Goal: Task Accomplishment & Management: Manage account settings

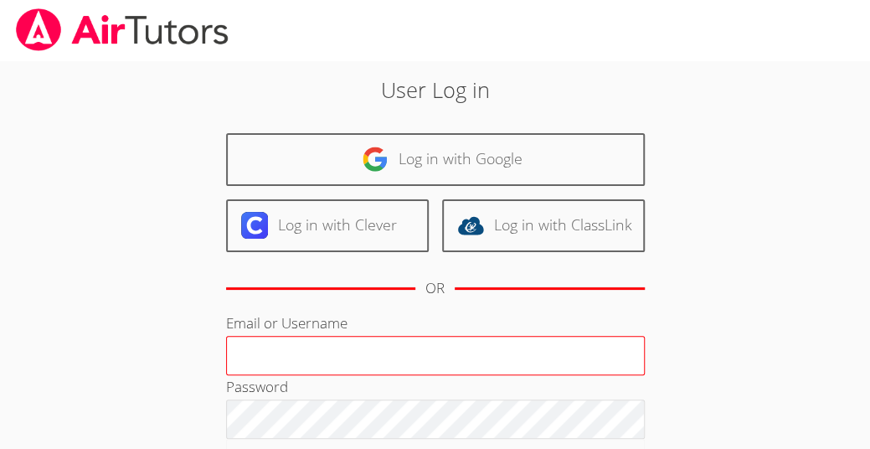
click at [352, 336] on input "Email or Username" at bounding box center [435, 356] width 419 height 40
type input "[EMAIL_ADDRESS][DOMAIN_NAME]"
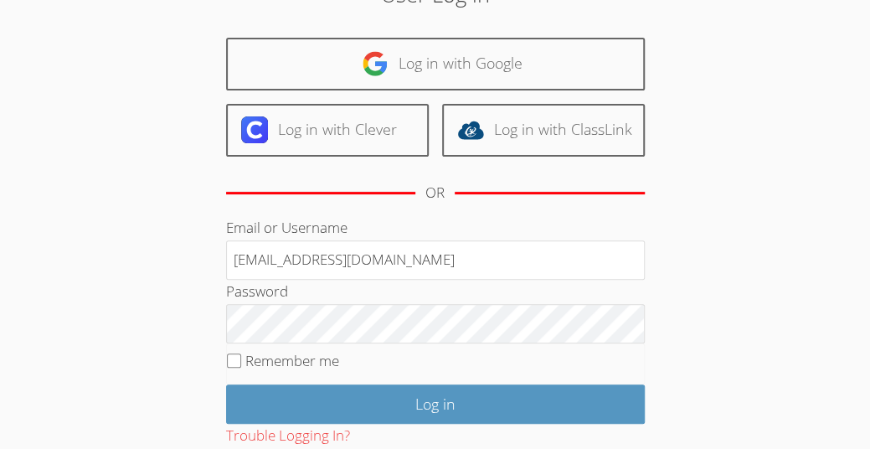
scroll to position [96, 0]
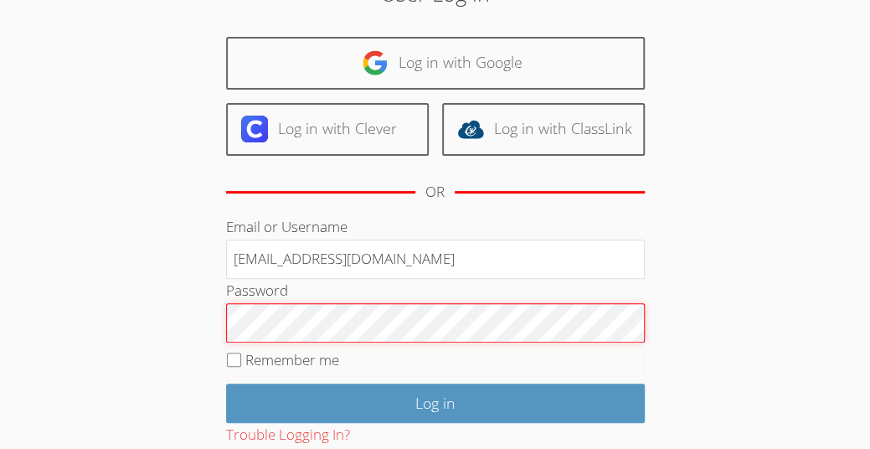
click at [226, 384] on input "Log in" at bounding box center [435, 403] width 419 height 39
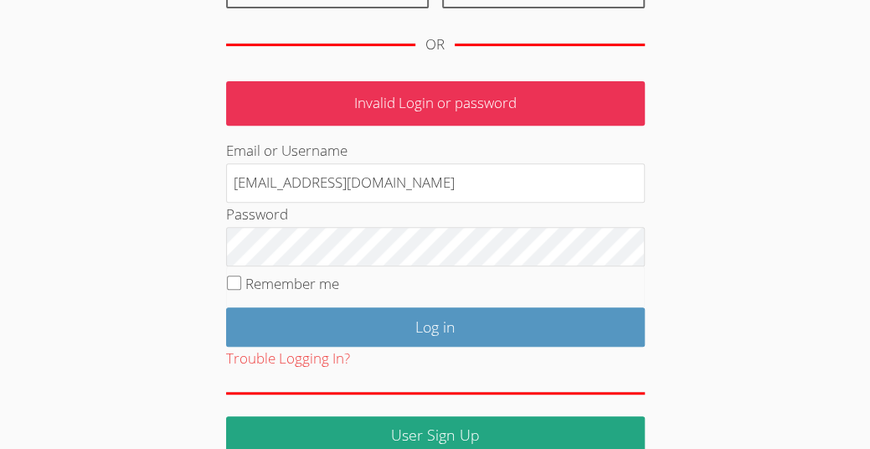
scroll to position [245, 0]
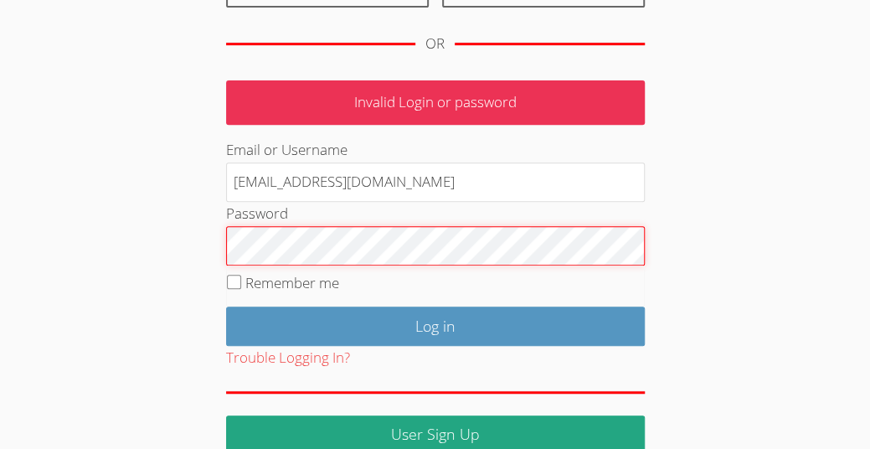
click at [226, 307] on input "Log in" at bounding box center [435, 326] width 419 height 39
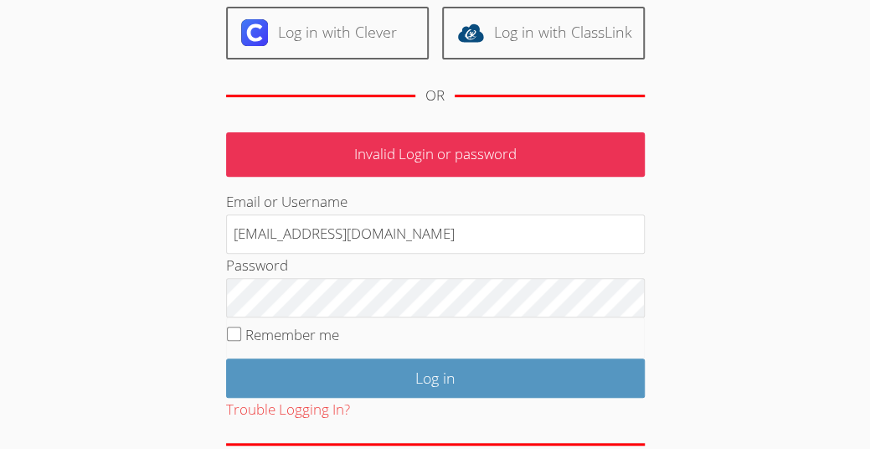
scroll to position [194, 0]
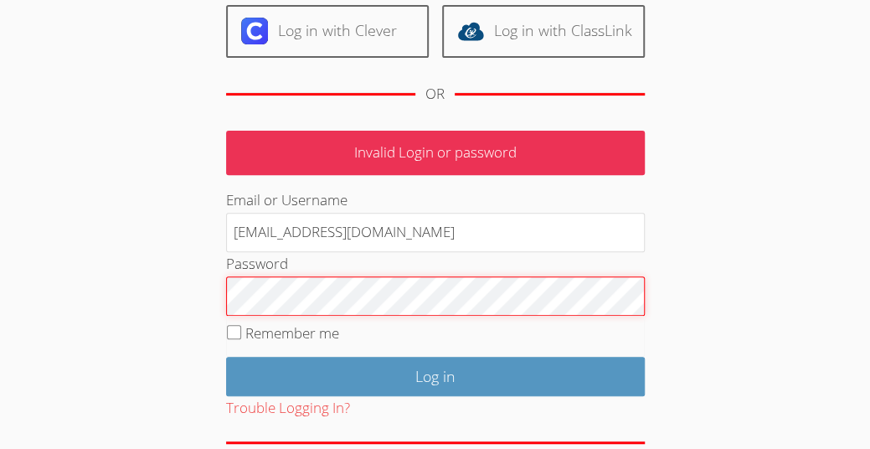
click at [226, 357] on input "Log in" at bounding box center [435, 376] width 419 height 39
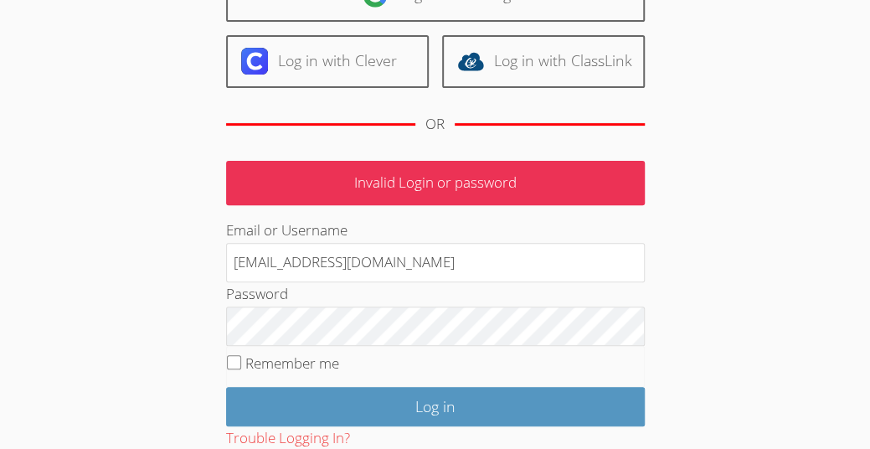
scroll to position [180, 0]
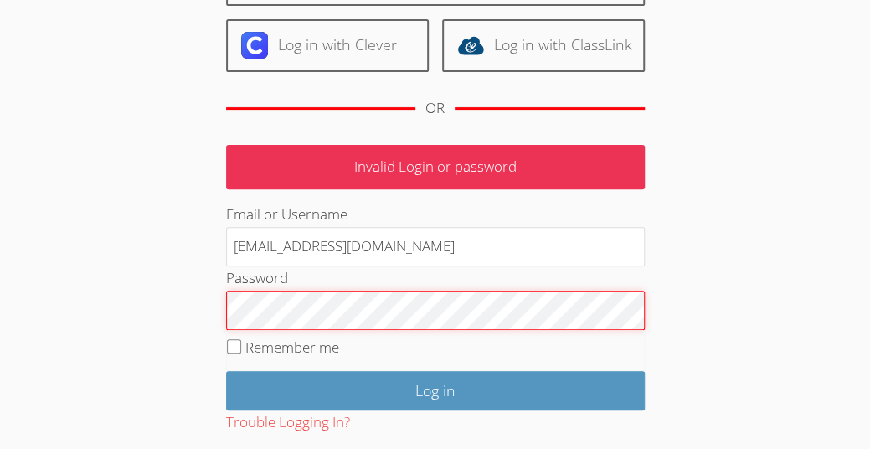
click at [226, 371] on input "Log in" at bounding box center [435, 390] width 419 height 39
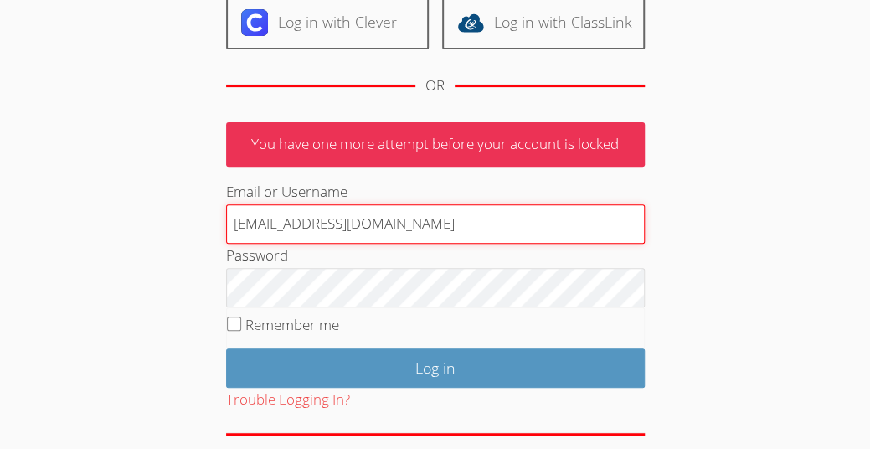
scroll to position [206, 0]
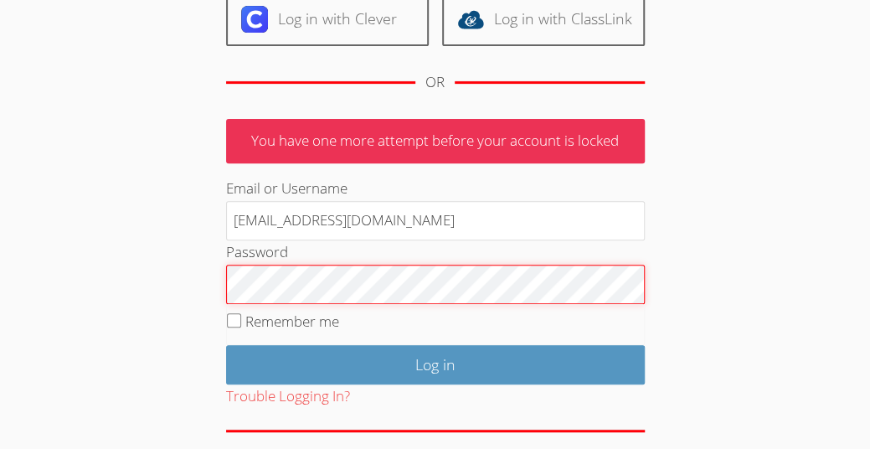
click at [226, 345] on input "Log in" at bounding box center [435, 364] width 419 height 39
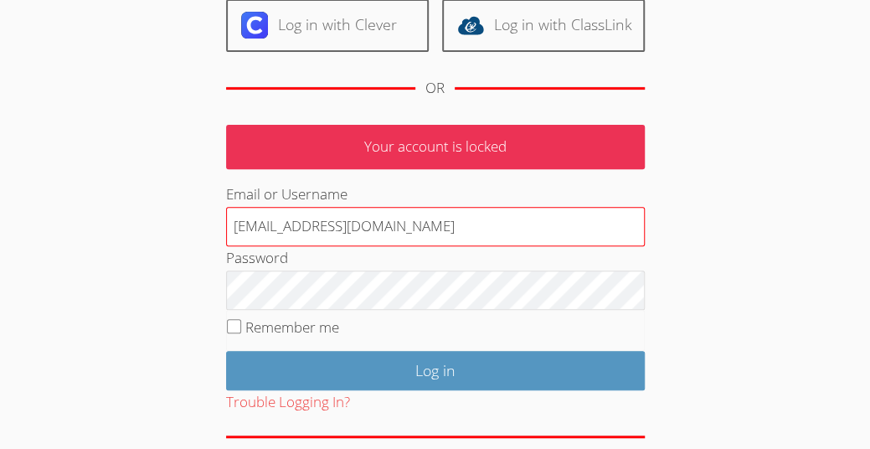
scroll to position [201, 0]
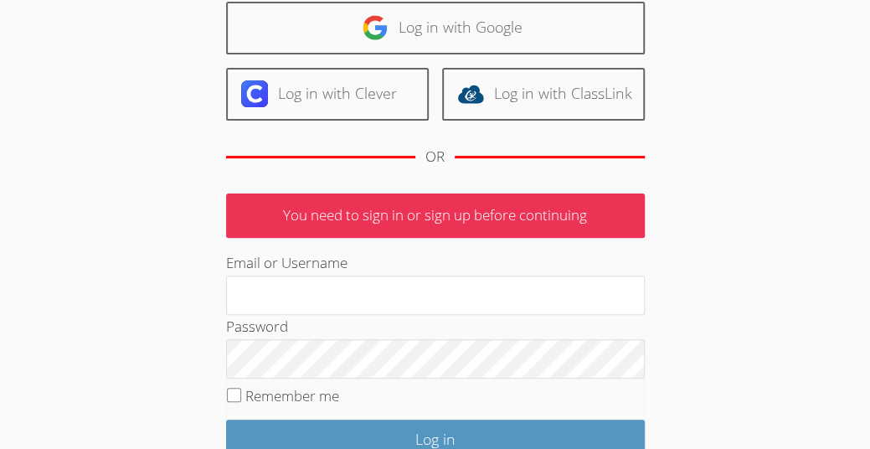
scroll to position [132, 0]
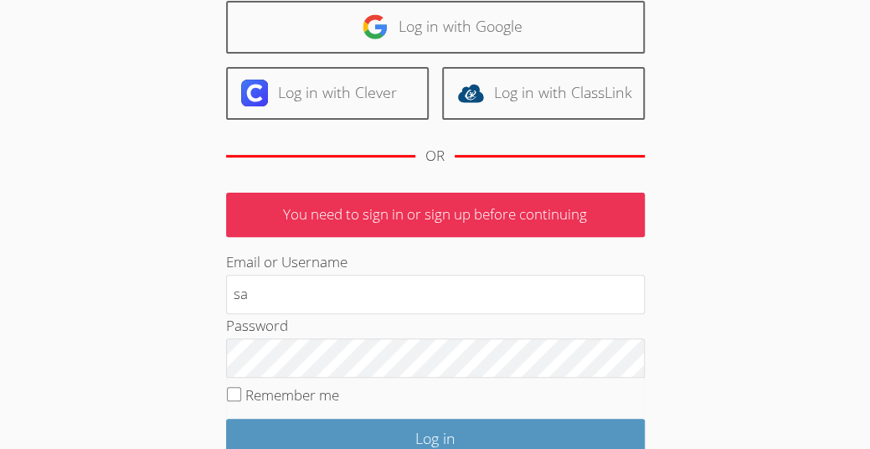
type input "[EMAIL_ADDRESS][DOMAIN_NAME]"
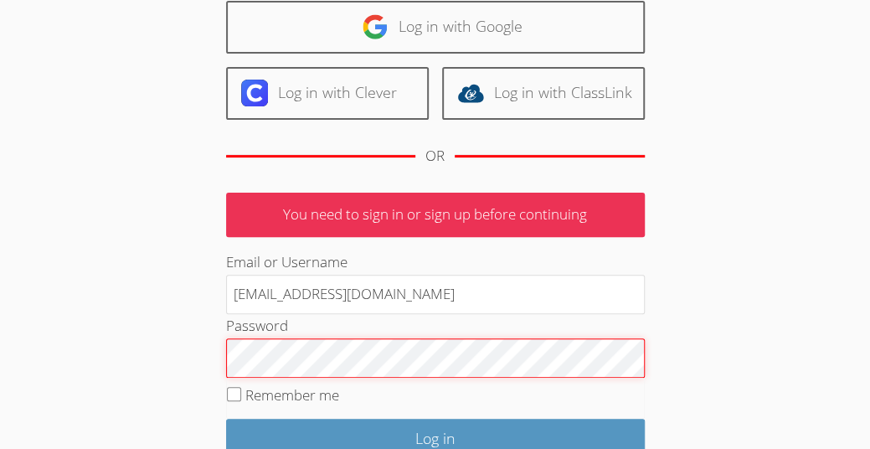
click at [226, 419] on input "Log in" at bounding box center [435, 438] width 419 height 39
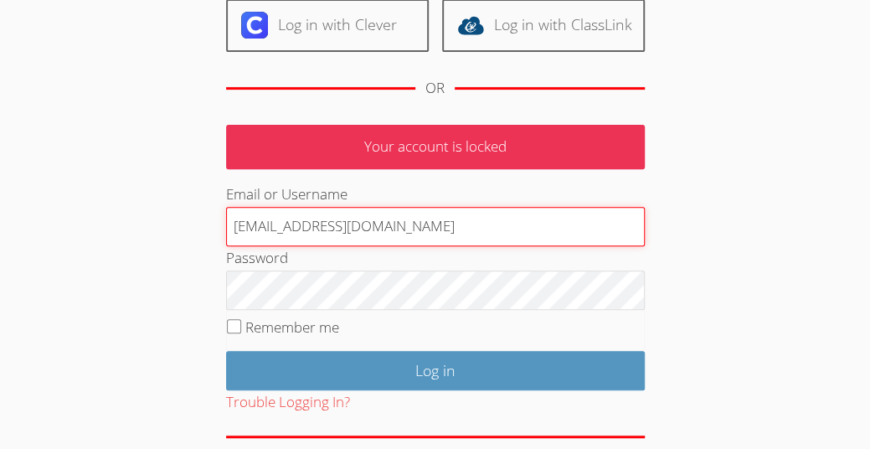
scroll to position [201, 0]
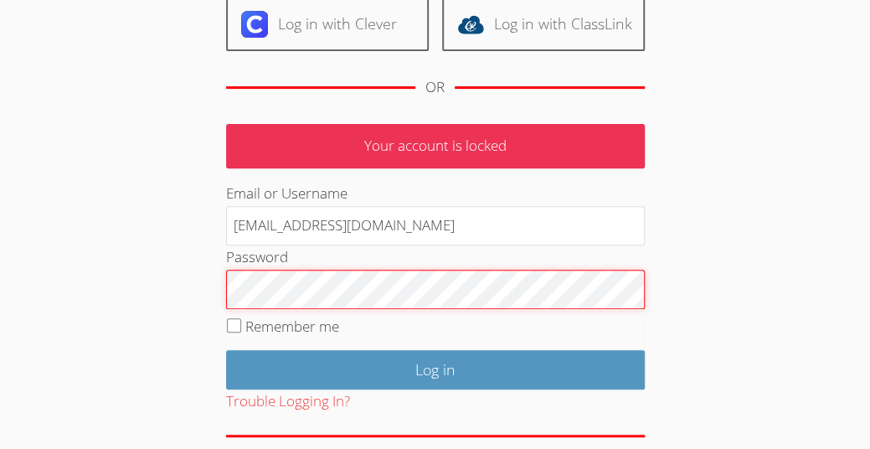
click at [226, 350] on input "Log in" at bounding box center [435, 369] width 419 height 39
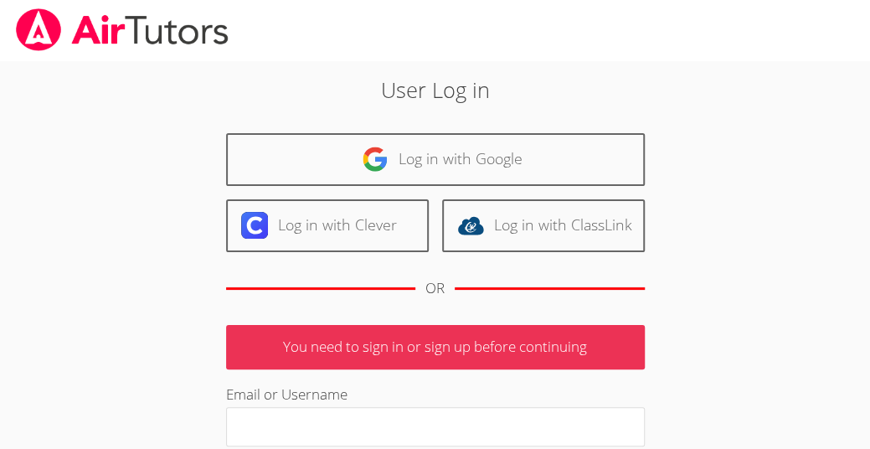
scroll to position [193, 0]
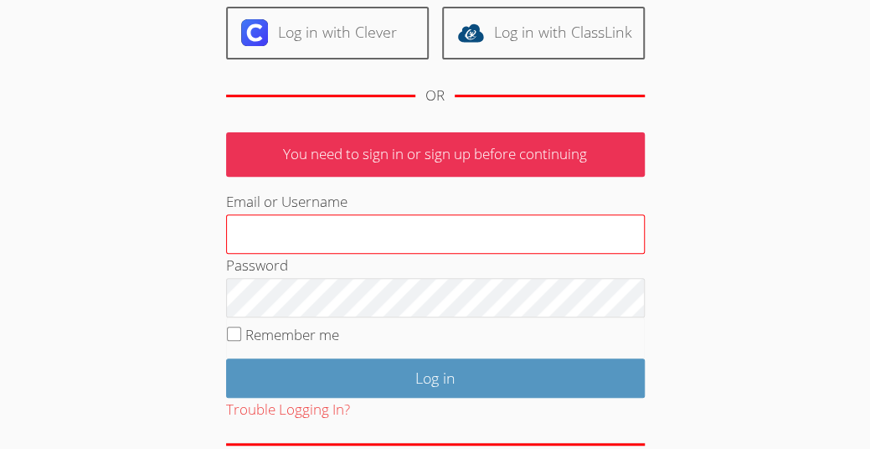
click at [356, 247] on input "Email or Username" at bounding box center [435, 234] width 419 height 40
drag, startPoint x: 404, startPoint y: 244, endPoint x: 257, endPoint y: 248, distance: 146.7
click at [257, 248] on input "saratata@airtutors.org" at bounding box center [435, 234] width 419 height 40
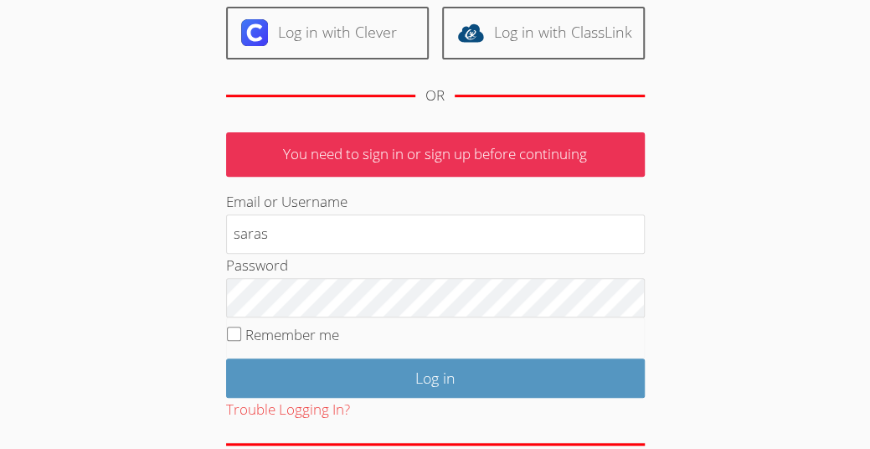
type input "[EMAIL_ADDRESS][DOMAIN_NAME]"
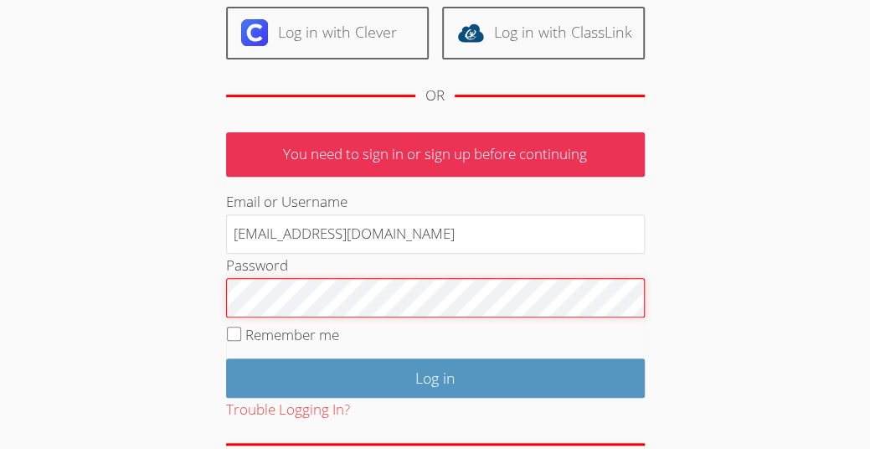
click at [226, 359] on input "Log in" at bounding box center [435, 378] width 419 height 39
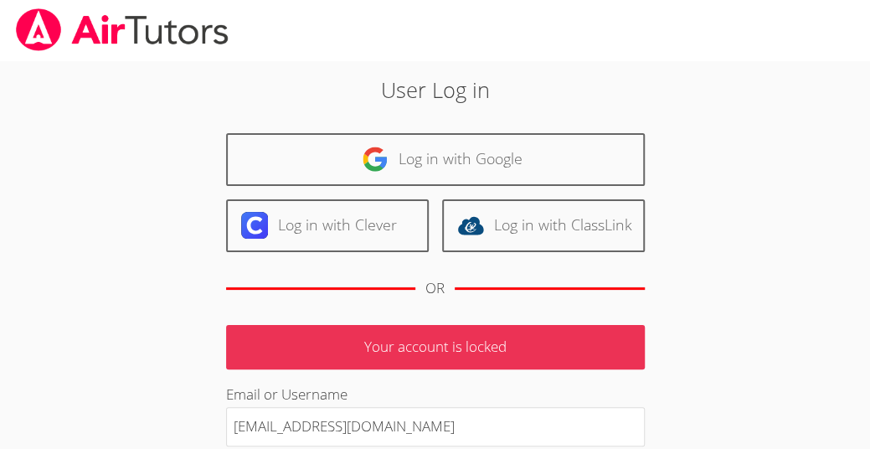
scroll to position [271, 0]
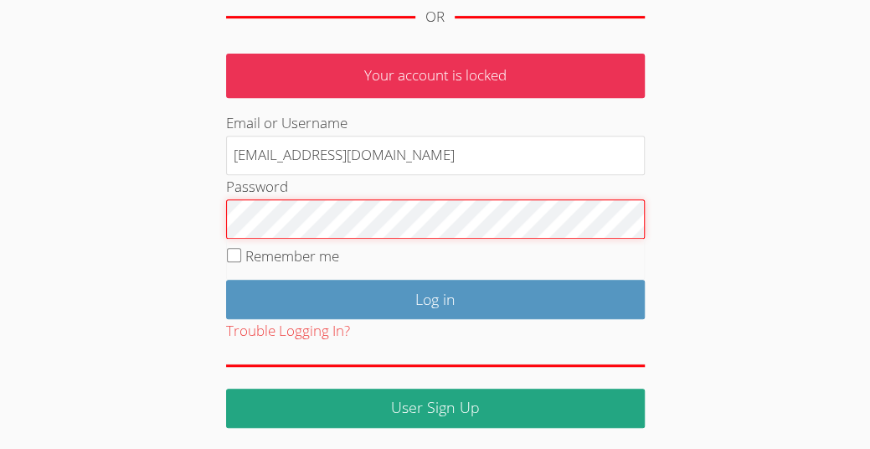
click at [226, 280] on input "Log in" at bounding box center [435, 299] width 419 height 39
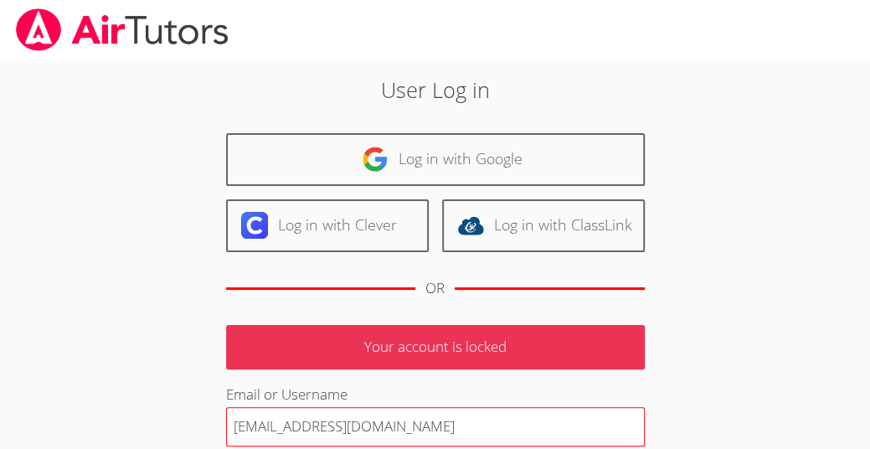
scroll to position [271, 0]
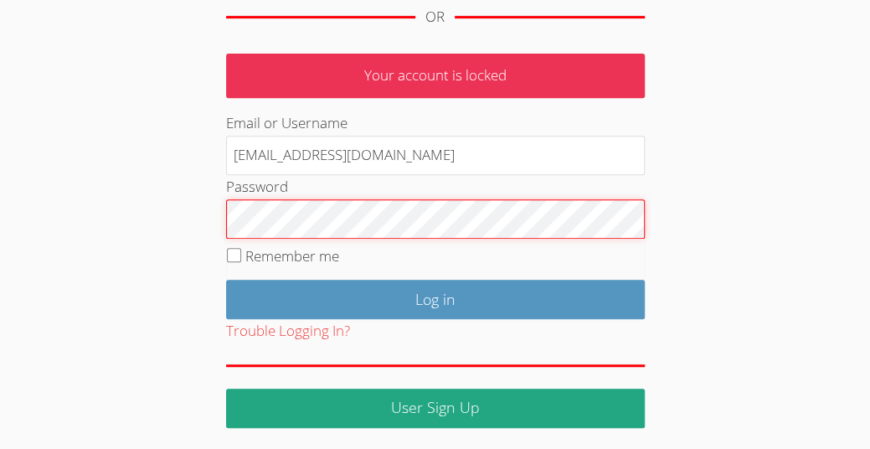
click at [226, 280] on input "Log in" at bounding box center [435, 299] width 419 height 39
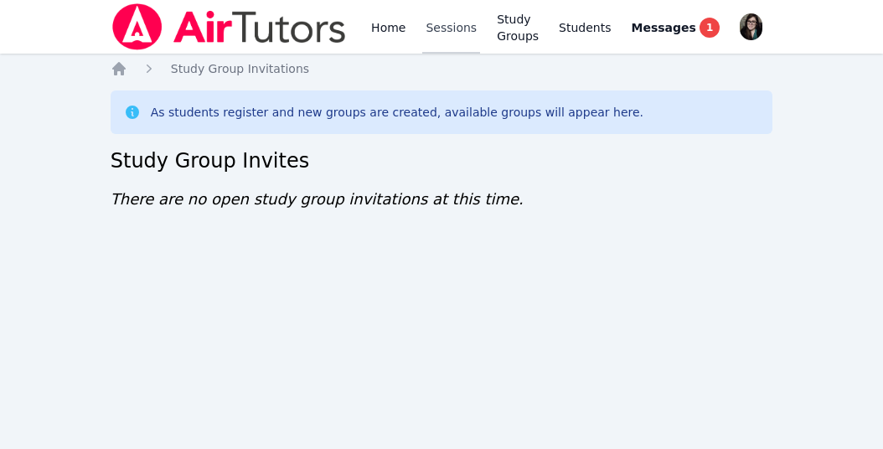
click at [464, 34] on link "Sessions" at bounding box center [451, 27] width 58 height 54
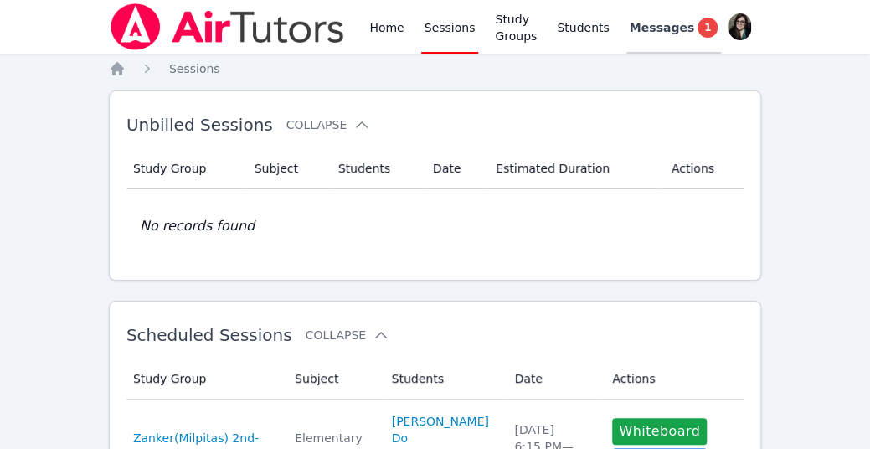
click at [653, 29] on span "Messages" at bounding box center [662, 27] width 65 height 17
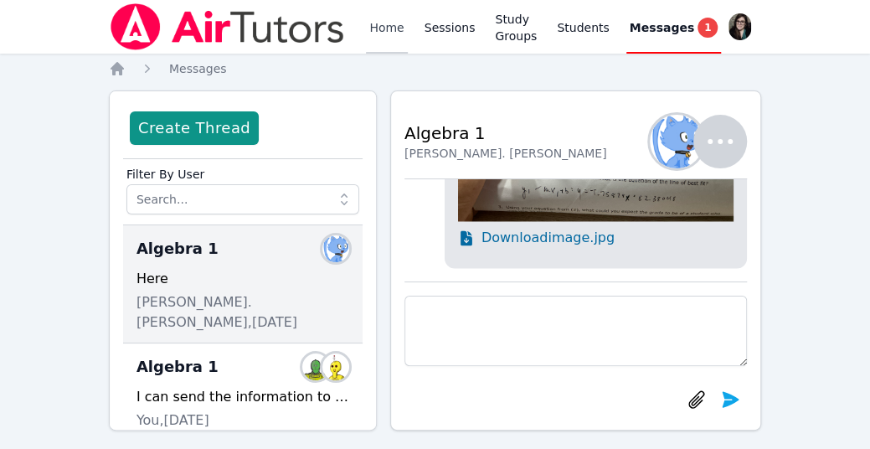
click at [384, 38] on link "Home" at bounding box center [386, 27] width 41 height 54
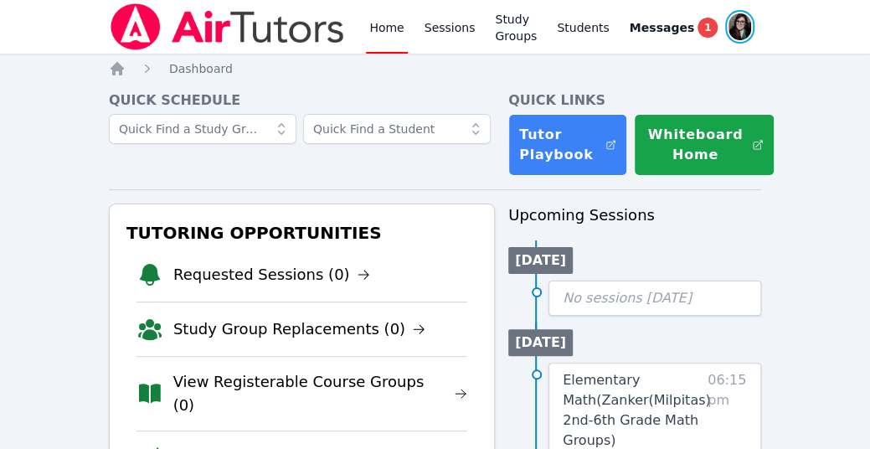
click at [746, 25] on span "button" at bounding box center [740, 26] width 33 height 37
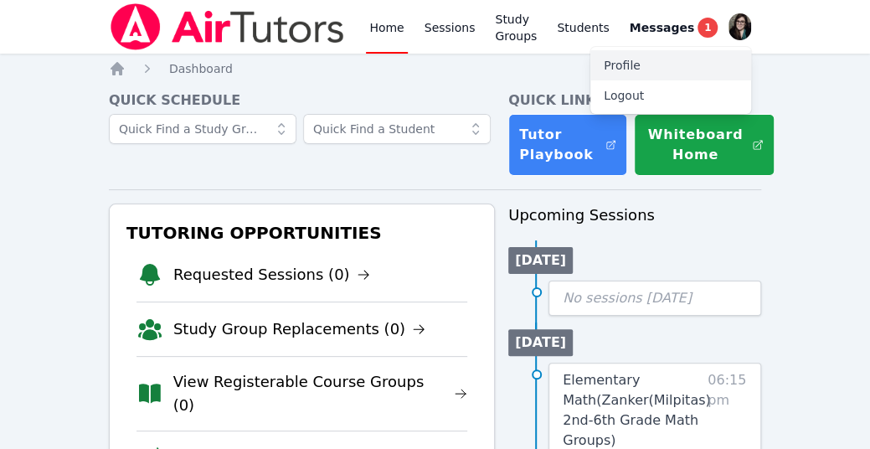
click at [710, 71] on link "Profile" at bounding box center [671, 65] width 161 height 30
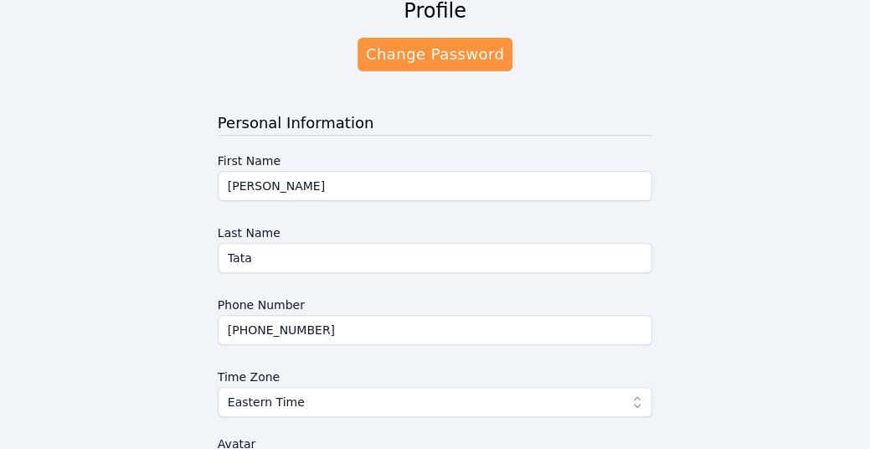
scroll to position [107, 0]
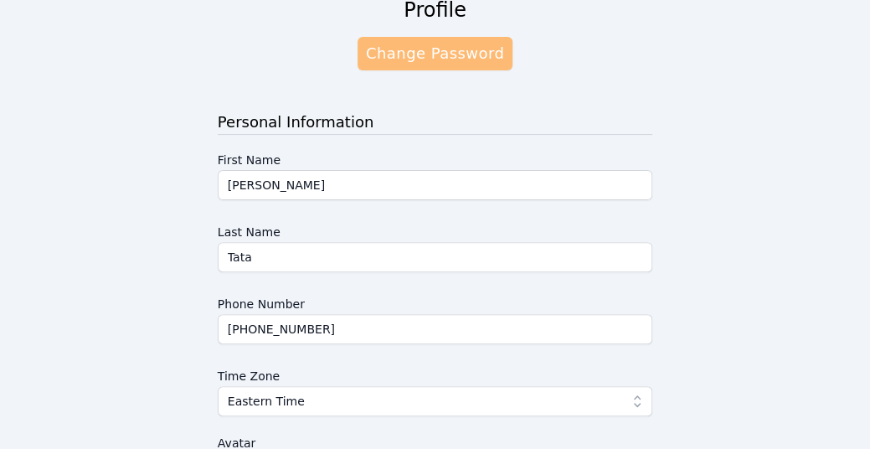
click at [449, 56] on link "Change Password" at bounding box center [435, 54] width 155 height 34
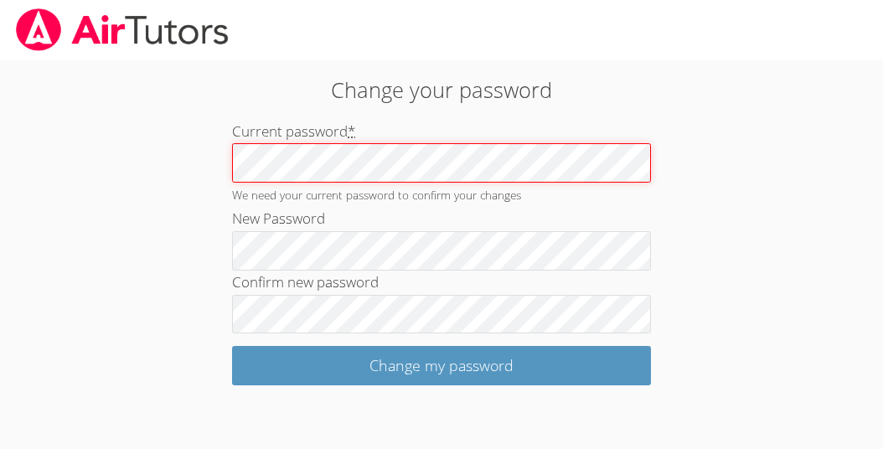
click at [194, 178] on div "Change your password Current password * We need your current password to confir…" at bounding box center [442, 230] width 636 height 312
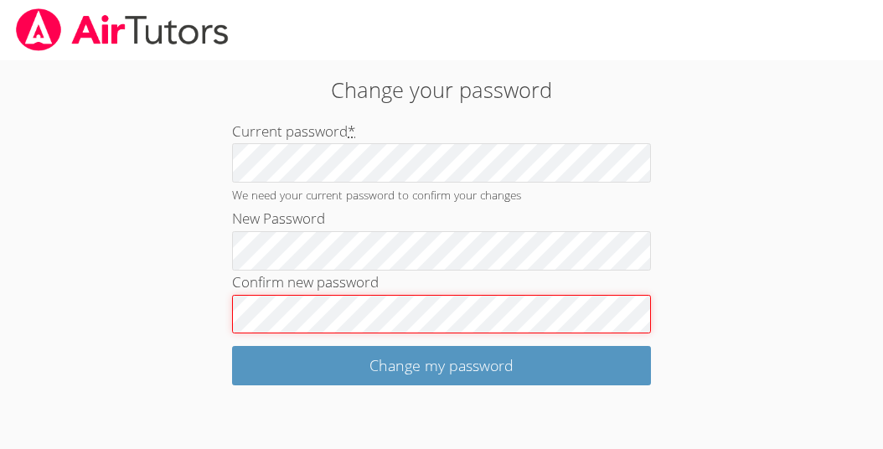
click at [232, 346] on input "Change my password" at bounding box center [441, 365] width 419 height 39
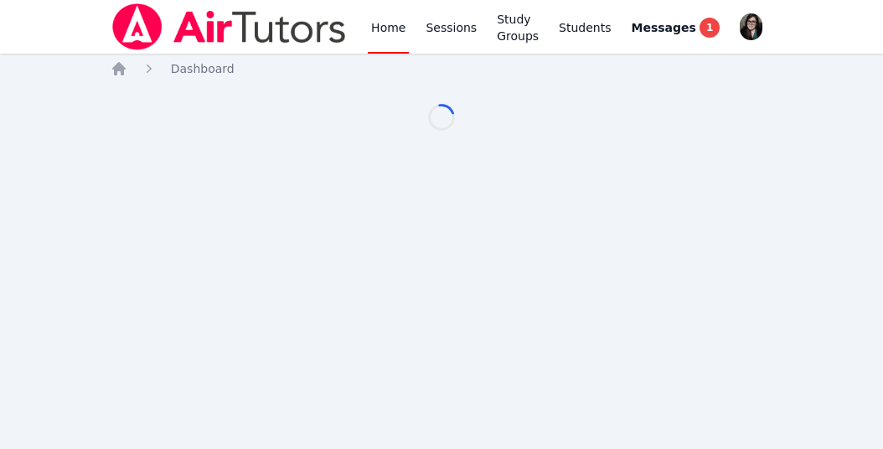
click at [251, 64] on nav "Home Dashboard" at bounding box center [442, 68] width 663 height 17
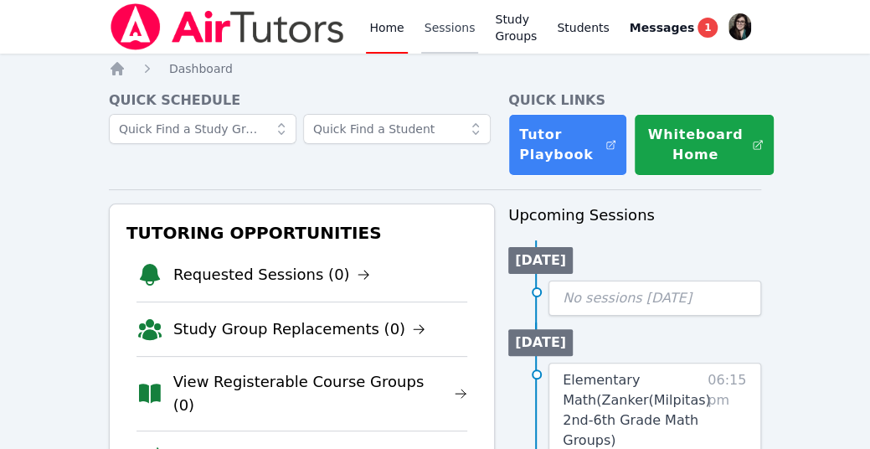
click at [454, 38] on link "Sessions" at bounding box center [450, 27] width 58 height 54
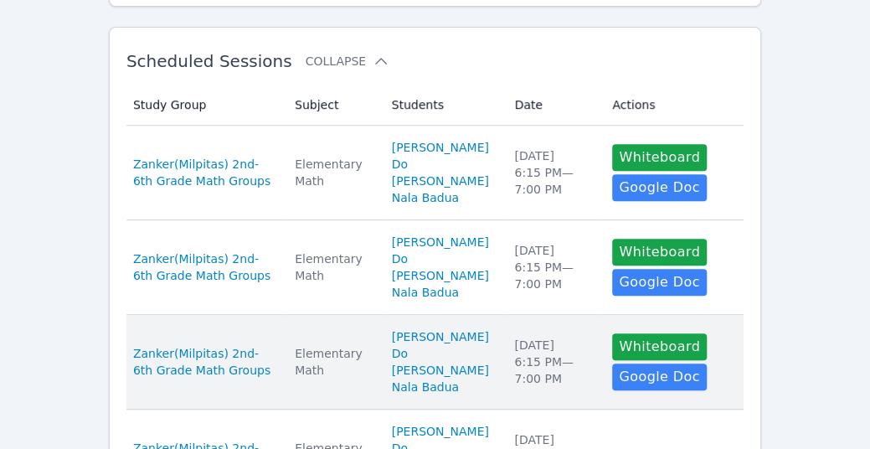
scroll to position [235, 0]
